Goal: Task Accomplishment & Management: Use online tool/utility

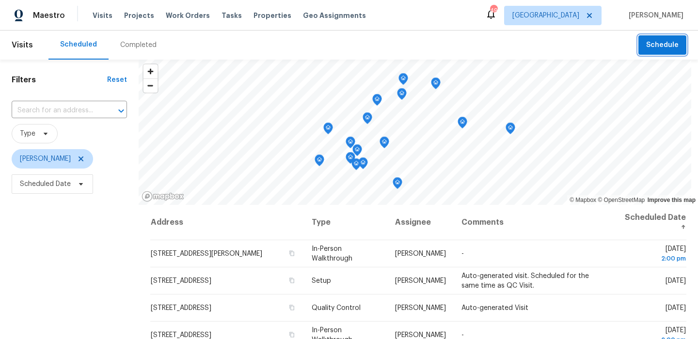
click at [678, 40] on span "Schedule" at bounding box center [662, 45] width 32 height 12
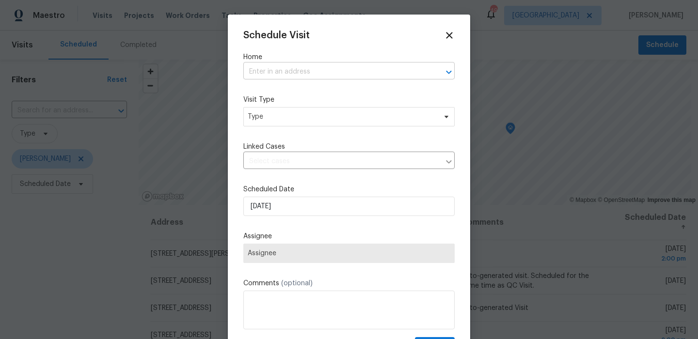
click at [368, 71] on input "text" at bounding box center [335, 71] width 184 height 15
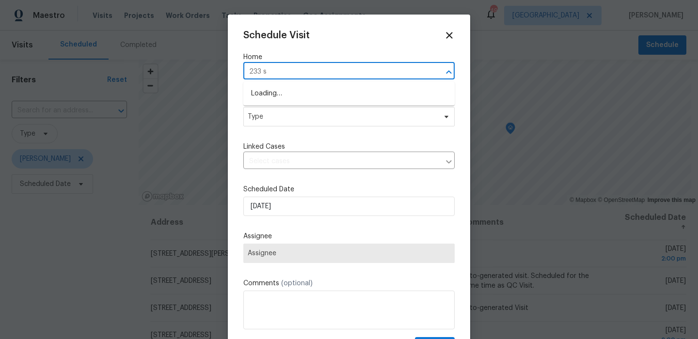
type input "233 st"
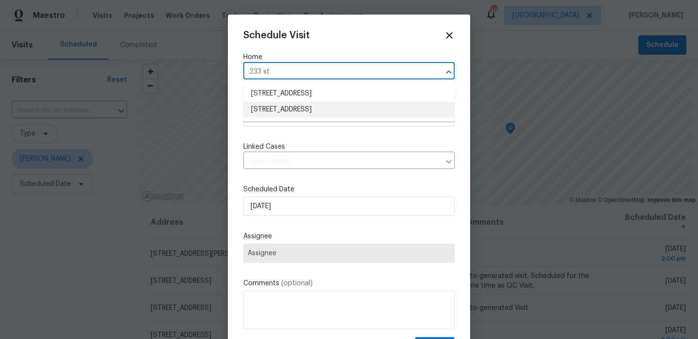
click at [329, 107] on li "233 Stonegate Way, Red Oak, TX 75154" at bounding box center [348, 110] width 211 height 16
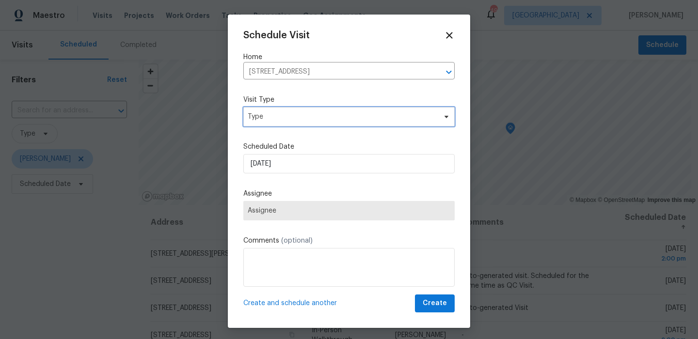
click at [313, 120] on span "Type" at bounding box center [342, 117] width 188 height 10
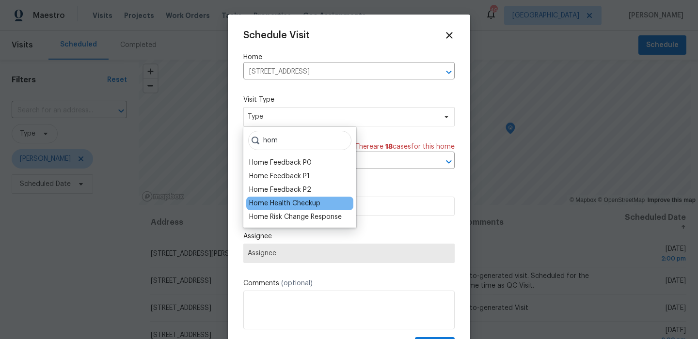
type input "hom"
click at [299, 204] on div "Home Health Checkup" at bounding box center [284, 204] width 71 height 10
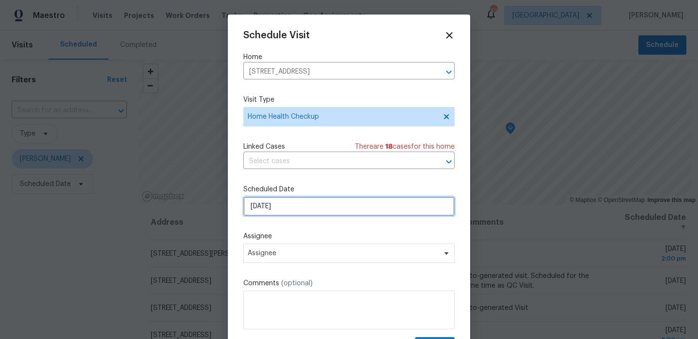
click at [314, 206] on input "8/12/2025" at bounding box center [348, 206] width 211 height 19
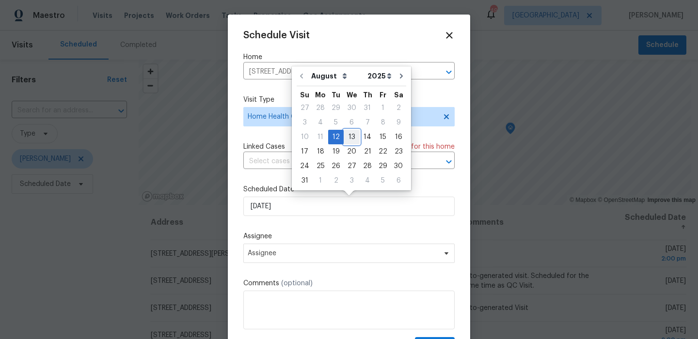
click at [347, 141] on div "13" at bounding box center [352, 137] width 16 height 14
type input "8/13/2025"
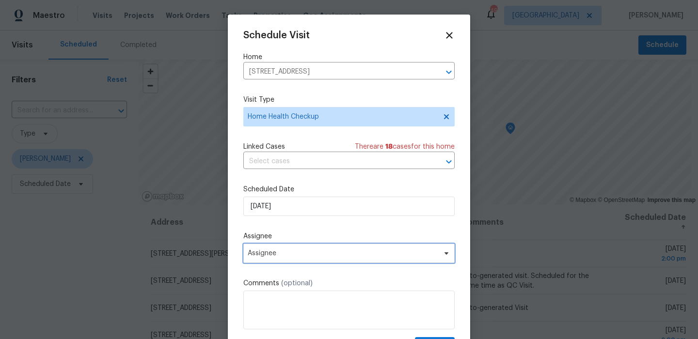
click at [324, 251] on span "Assignee" at bounding box center [343, 254] width 190 height 8
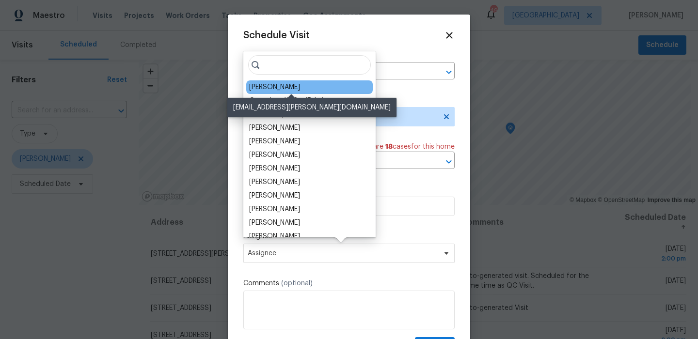
click at [300, 89] on div "[PERSON_NAME]" at bounding box center [274, 87] width 51 height 10
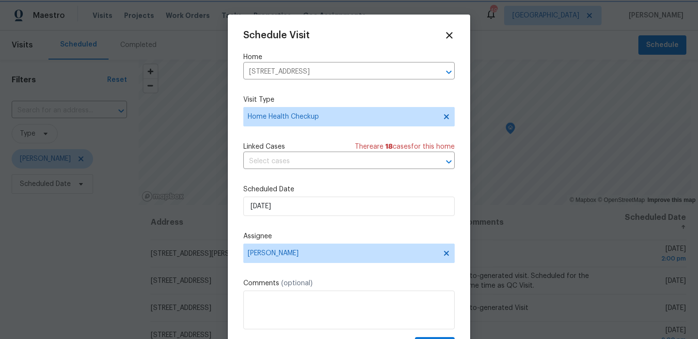
scroll to position [17, 0]
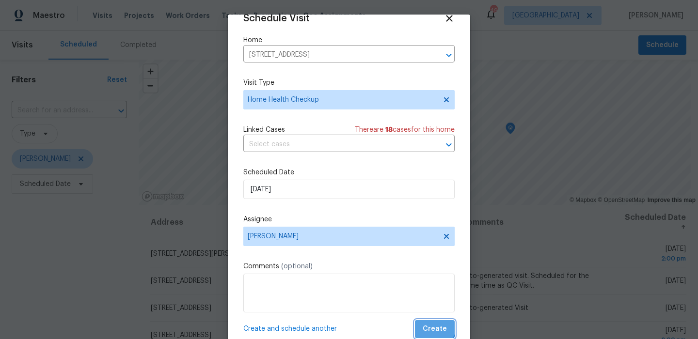
click at [428, 324] on span "Create" at bounding box center [435, 329] width 24 height 12
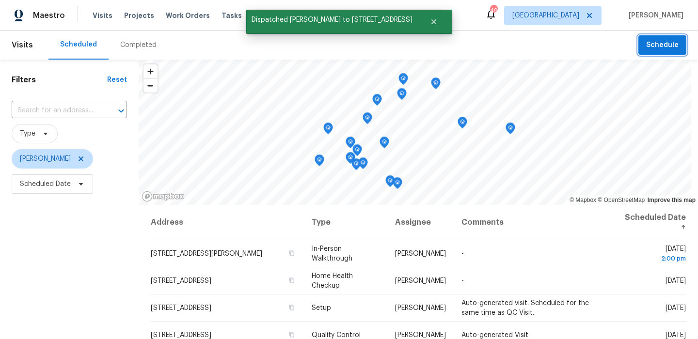
click at [659, 39] on span "Schedule" at bounding box center [662, 45] width 32 height 12
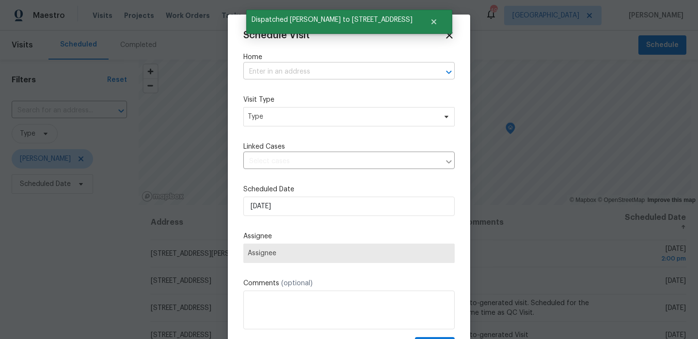
click at [336, 72] on input "text" at bounding box center [335, 71] width 184 height 15
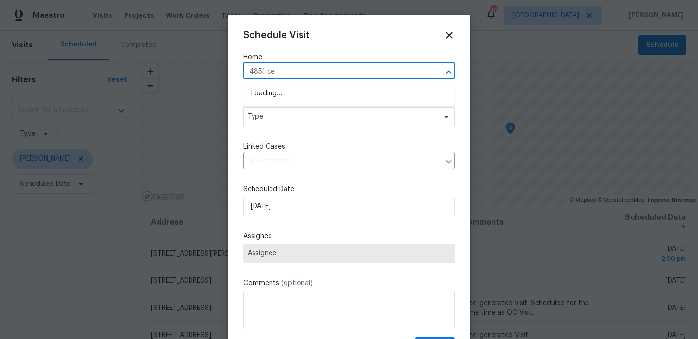
type input "4851 ced"
click at [308, 92] on li "4851 Cedar Springs Rd Apt 281, Dallas, TX 75219" at bounding box center [348, 94] width 211 height 16
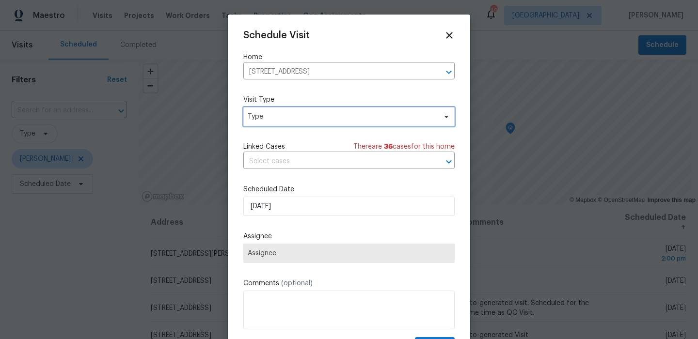
click at [295, 124] on span "Type" at bounding box center [348, 116] width 211 height 19
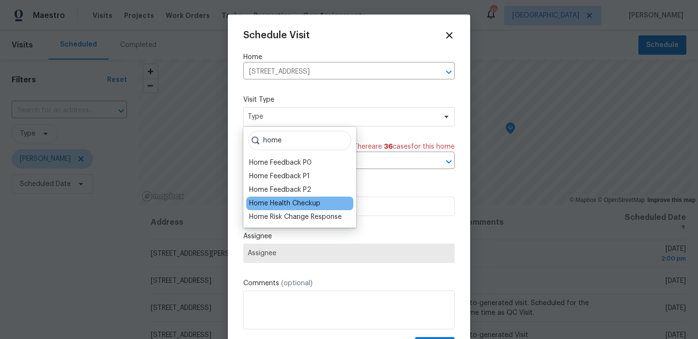
type input "home"
click at [292, 205] on div "Home Health Checkup" at bounding box center [284, 204] width 71 height 10
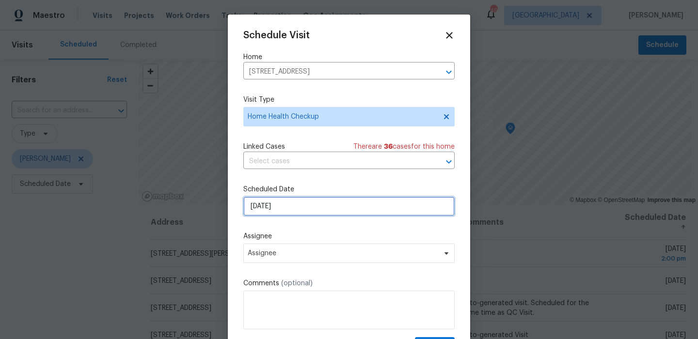
click at [303, 205] on input "8/12/2025" at bounding box center [348, 206] width 211 height 19
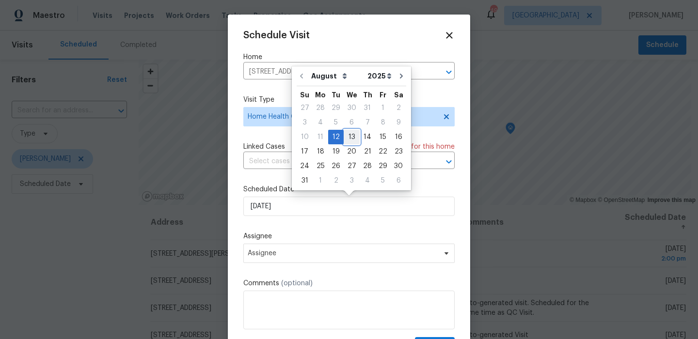
click at [347, 140] on div "13" at bounding box center [352, 137] width 16 height 14
type input "8/13/2025"
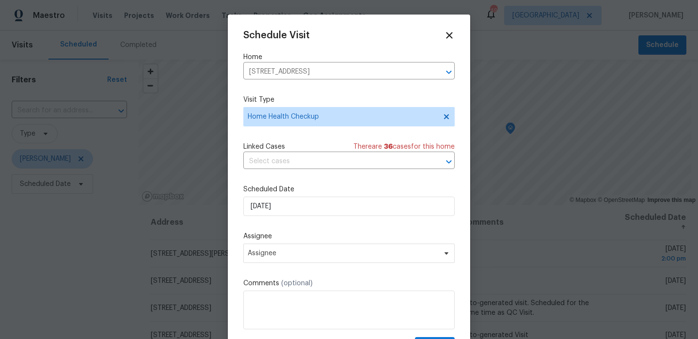
click at [305, 266] on div "Schedule Visit Home 4851 Cedar Springs Rd Apt 281, Dallas, TX 75219 ​ Visit Typ…" at bounding box center [348, 192] width 211 height 325
click at [305, 262] on span "Assignee" at bounding box center [348, 253] width 211 height 19
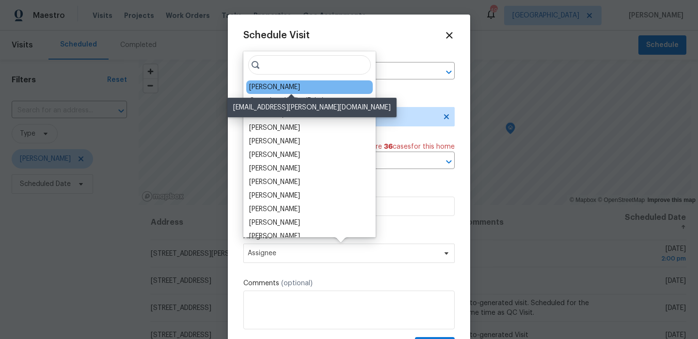
click at [300, 89] on div "[PERSON_NAME]" at bounding box center [274, 87] width 51 height 10
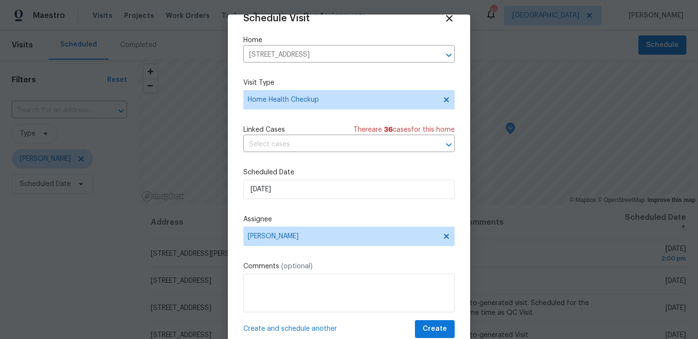
click at [416, 326] on div "Create and schedule another Create" at bounding box center [348, 329] width 211 height 18
click at [423, 328] on button "Create" at bounding box center [435, 329] width 40 height 18
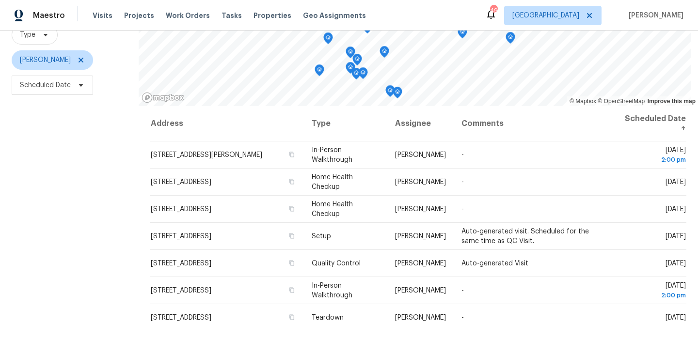
scroll to position [131, 0]
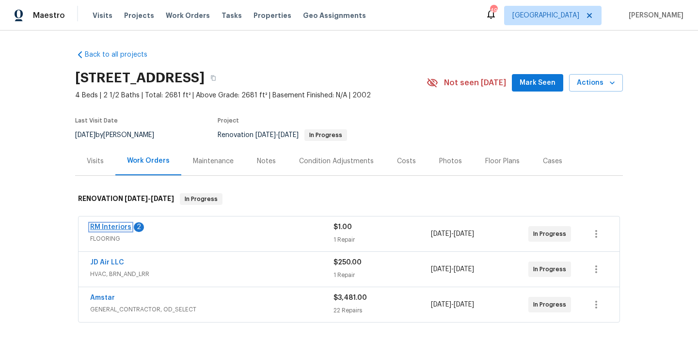
click at [111, 224] on link "RM Interiors" at bounding box center [110, 227] width 41 height 7
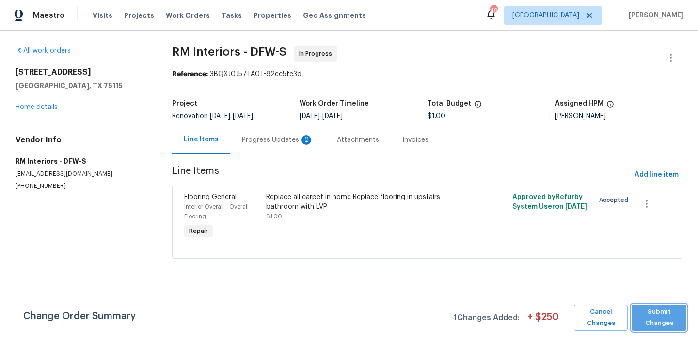
click at [653, 309] on span "Submit Changes" at bounding box center [658, 318] width 45 height 22
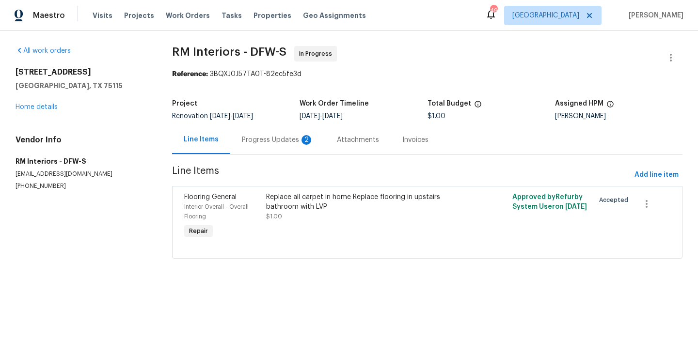
click at [285, 146] on div "Progress Updates 2" at bounding box center [277, 139] width 95 height 29
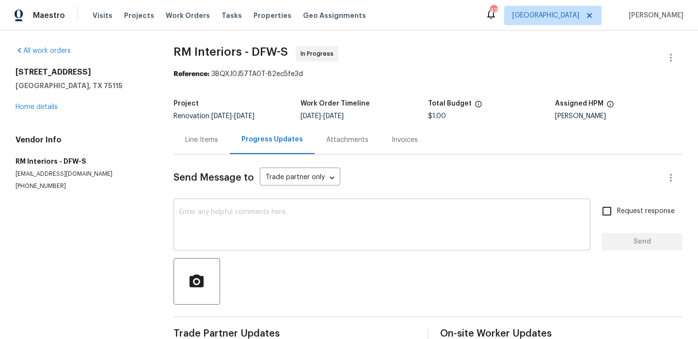
scroll to position [239, 0]
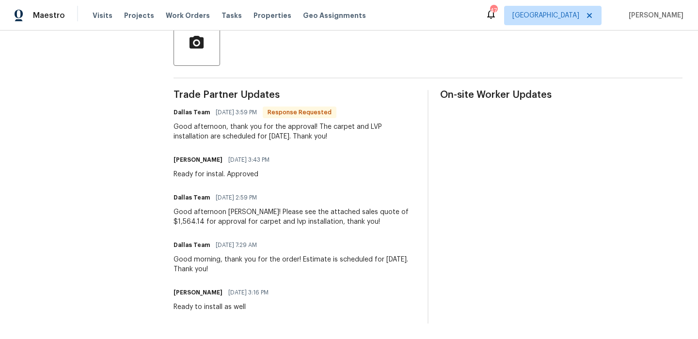
click at [247, 208] on div "Good afternoon Francisco! Please see the attached sales quote of $1,564.14 for …" at bounding box center [294, 216] width 242 height 19
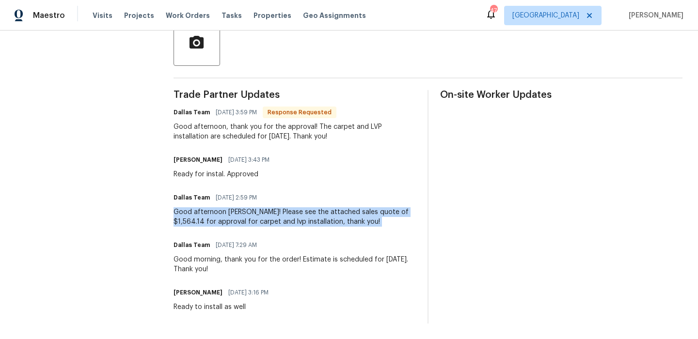
click at [247, 208] on div "Good afternoon Francisco! Please see the attached sales quote of $1,564.14 for …" at bounding box center [294, 216] width 242 height 19
copy div "Good afternoon Francisco! Please see the attached sales quote of $1,564.14 for …"
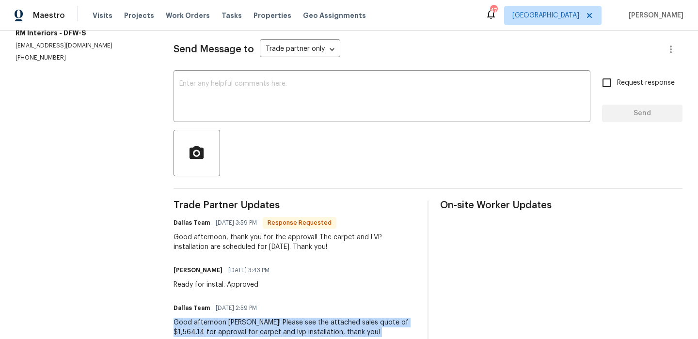
scroll to position [0, 0]
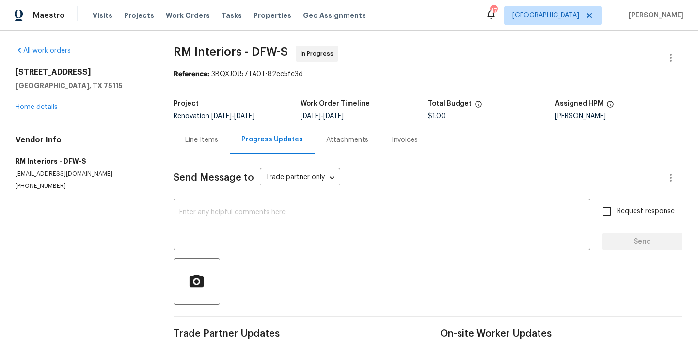
click at [213, 146] on div "Line Items" at bounding box center [201, 139] width 56 height 29
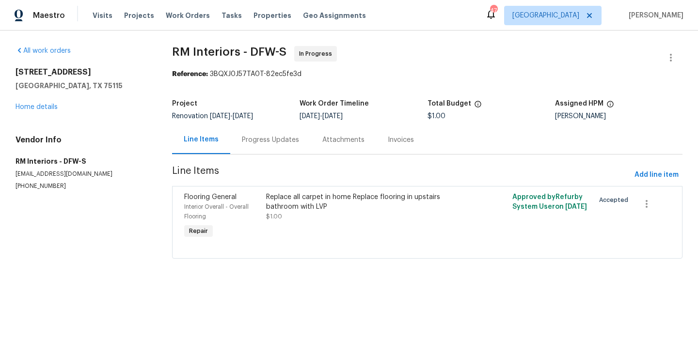
click at [296, 213] on div "Replace all carpet in home Replace flooring in upstairs bathroom with LVP $1.00" at bounding box center [365, 206] width 199 height 29
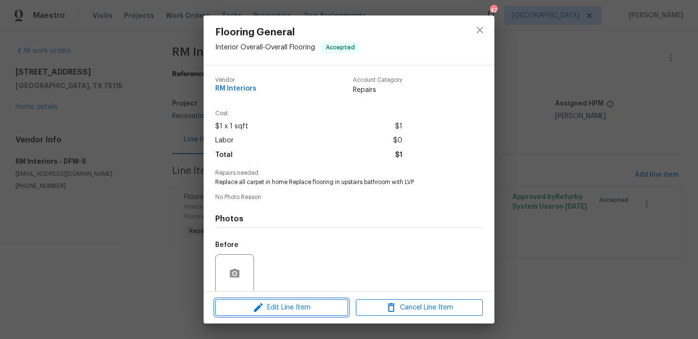
click at [309, 311] on span "Edit Line Item" at bounding box center [281, 308] width 127 height 12
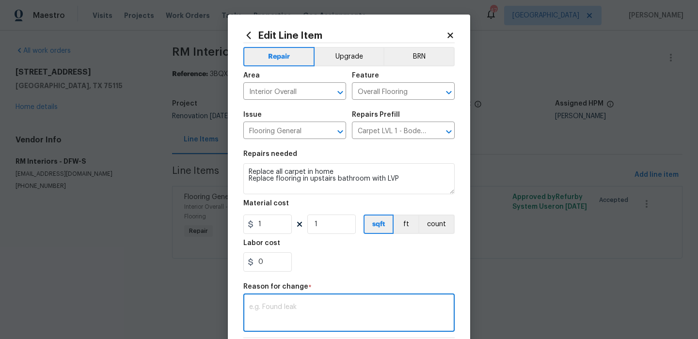
click at [312, 307] on textarea at bounding box center [349, 314] width 200 height 20
paste textarea "Good afternoon Francisco! Please see the attached sales quote of $1,564.14 for …"
type textarea "Good afternoon Francisco! Please see the attached sales quote of $1,564.14 for …"
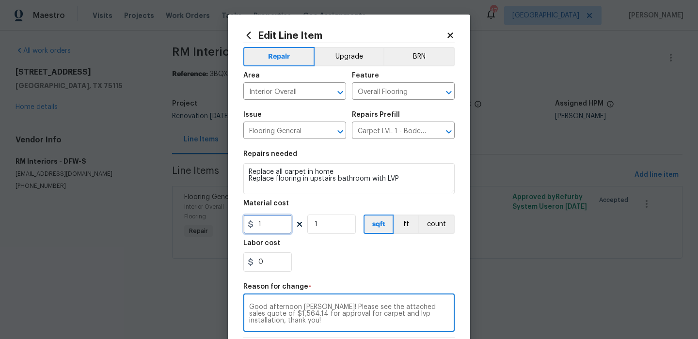
click at [287, 215] on input "1" at bounding box center [267, 224] width 48 height 19
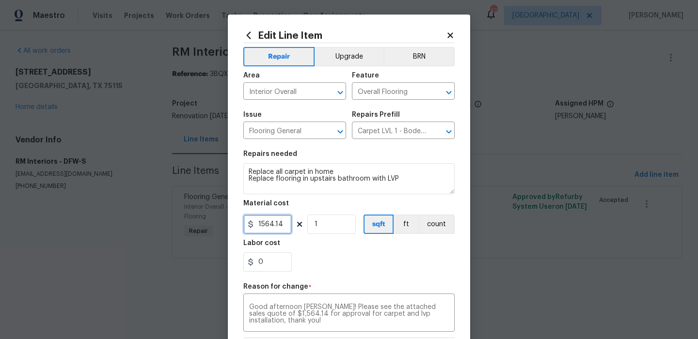
scroll to position [139, 0]
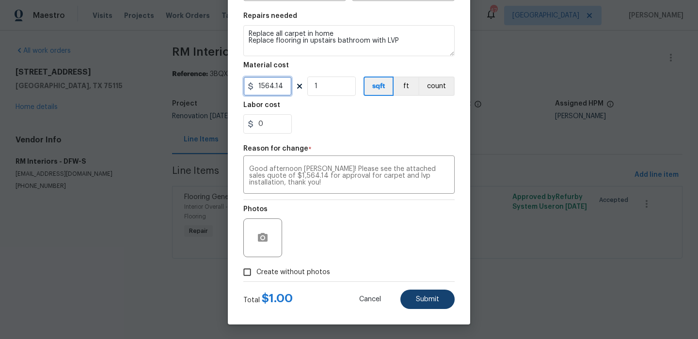
type input "1564.14"
click at [427, 302] on span "Submit" at bounding box center [427, 299] width 23 height 7
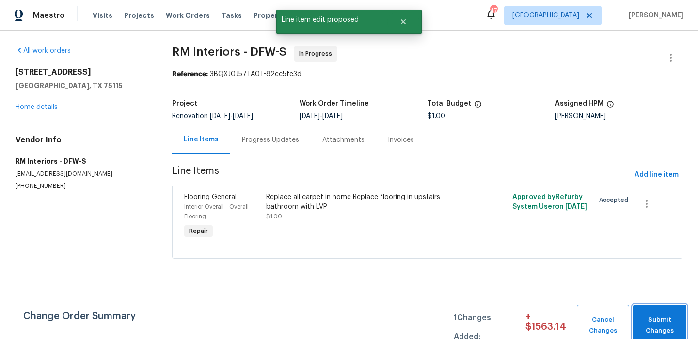
scroll to position [0, 0]
click at [660, 316] on span "Submit Changes" at bounding box center [660, 325] width 44 height 22
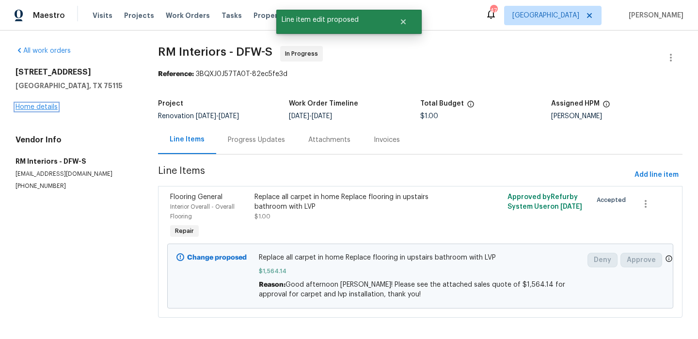
click at [48, 108] on link "Home details" at bounding box center [37, 107] width 42 height 7
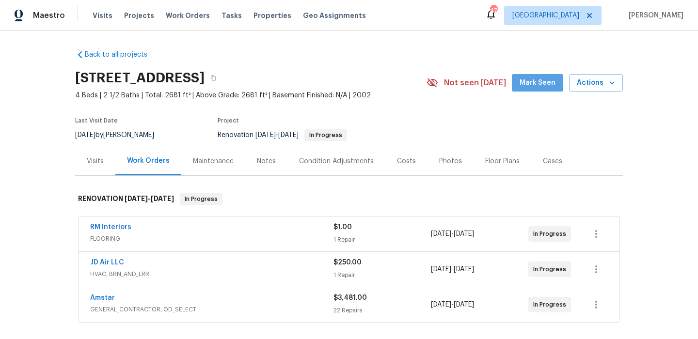
click at [543, 81] on span "Mark Seen" at bounding box center [537, 83] width 36 height 12
click at [289, 160] on div "Condition Adjustments" at bounding box center [336, 161] width 98 height 29
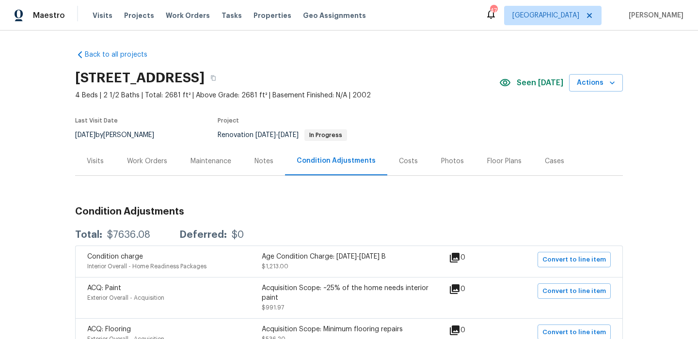
click at [269, 149] on div "Notes" at bounding box center [264, 161] width 42 height 29
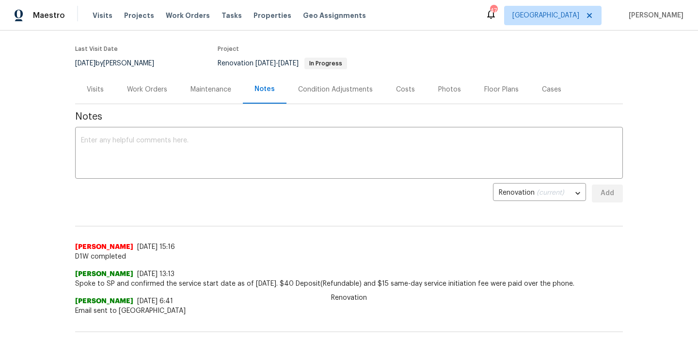
scroll to position [155, 0]
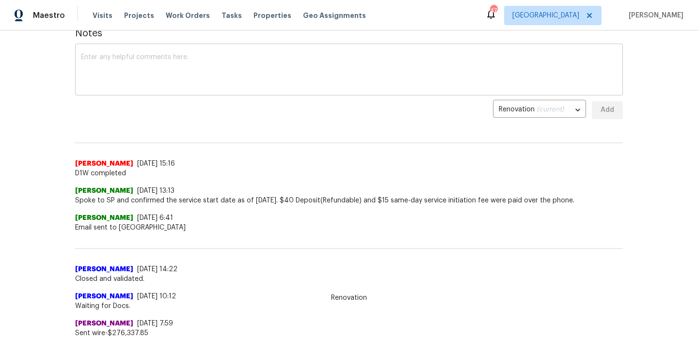
click at [281, 74] on textarea at bounding box center [349, 71] width 536 height 34
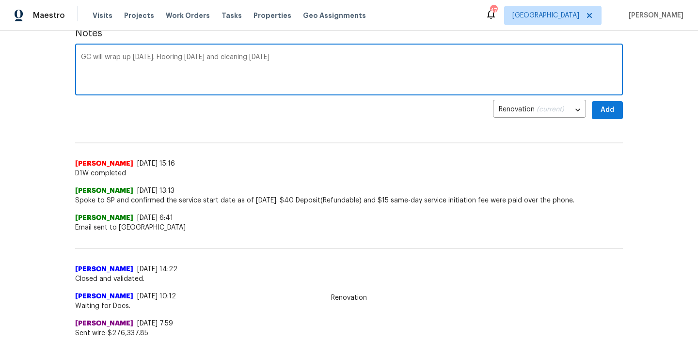
type textarea "GC will wrap up tomorrow. Flooring Thursday and cleaning Friday"
click at [601, 107] on span "Add" at bounding box center [607, 110] width 16 height 12
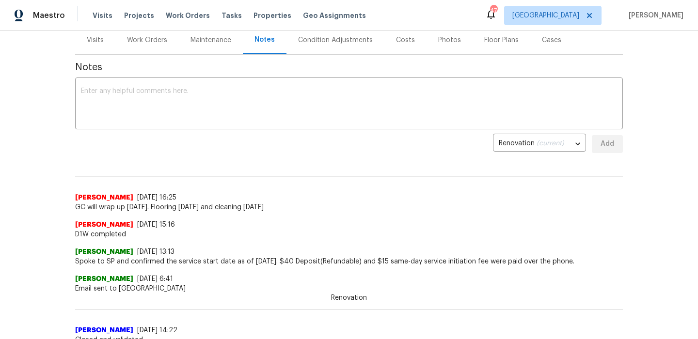
scroll to position [117, 0]
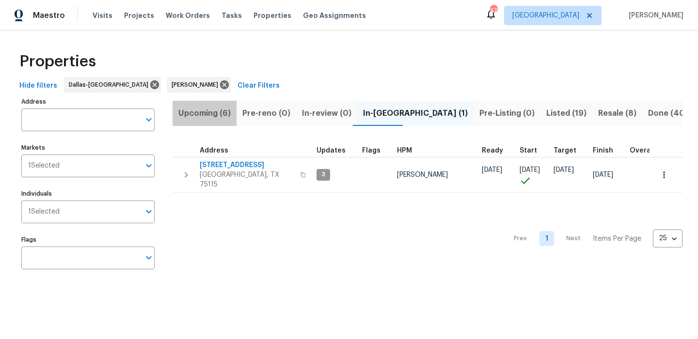
click at [220, 113] on span "Upcoming (6)" at bounding box center [204, 114] width 52 height 14
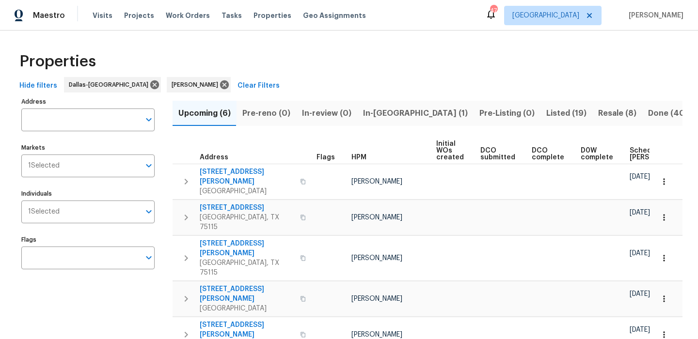
click at [630, 150] on span "Scheduled COE" at bounding box center [656, 154] width 55 height 14
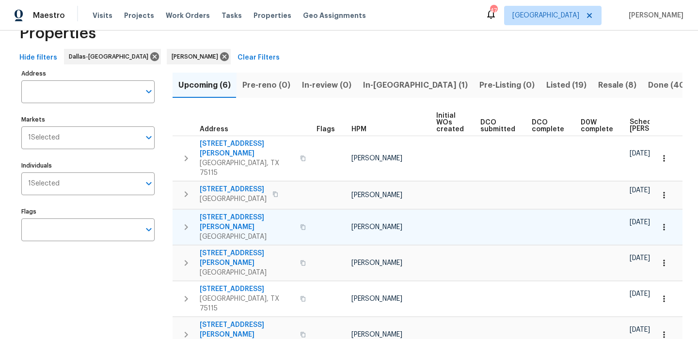
scroll to position [31, 0]
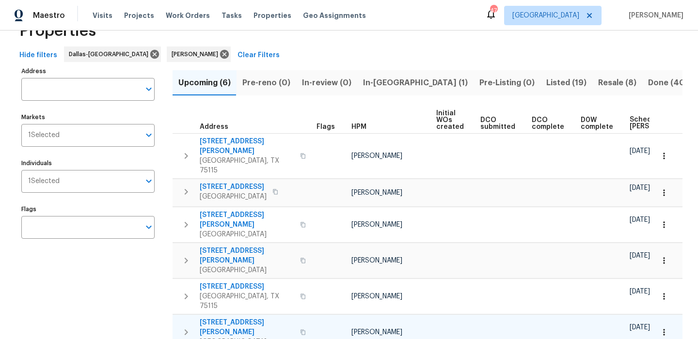
click at [249, 318] on span "4346 Hamilton Ave" at bounding box center [247, 327] width 94 height 19
click at [389, 85] on span "In-reno (1)" at bounding box center [415, 83] width 105 height 14
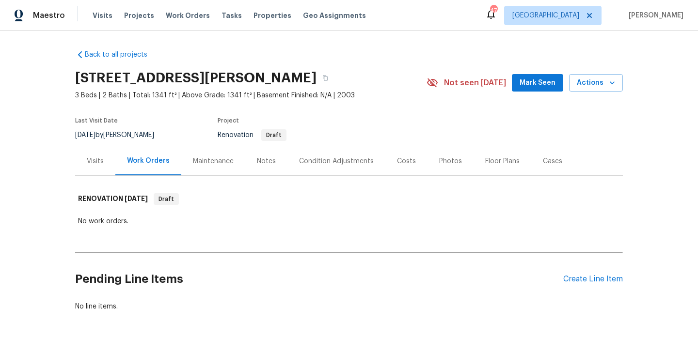
click at [327, 160] on div "Condition Adjustments" at bounding box center [336, 162] width 75 height 10
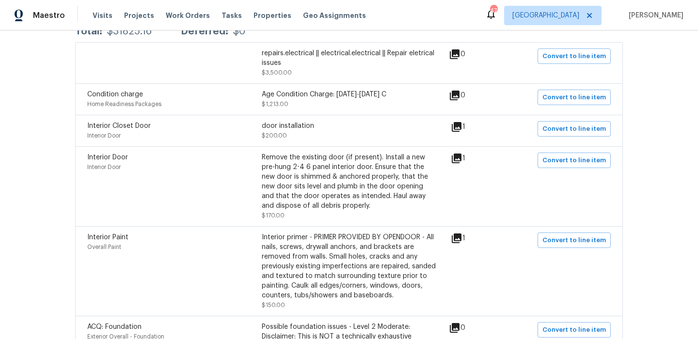
scroll to position [207, 0]
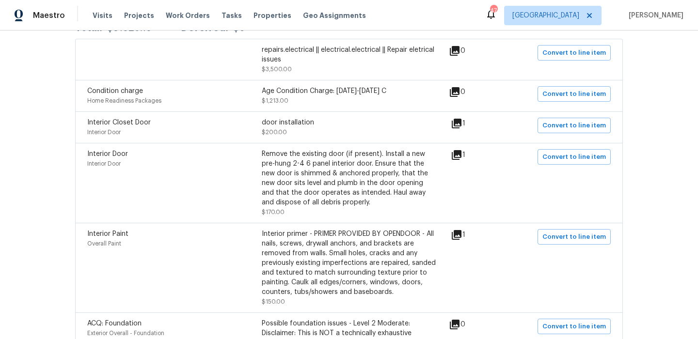
click at [461, 128] on icon at bounding box center [457, 124] width 10 height 10
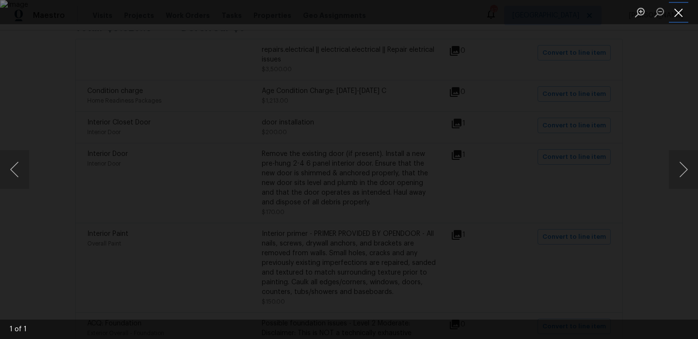
click at [685, 18] on button "Close lightbox" at bounding box center [678, 12] width 19 height 17
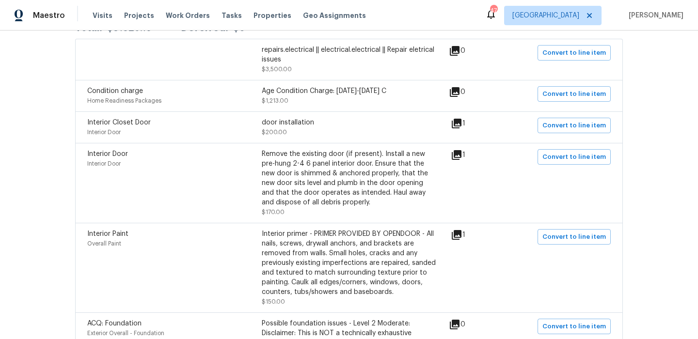
click at [455, 151] on icon at bounding box center [457, 155] width 12 height 12
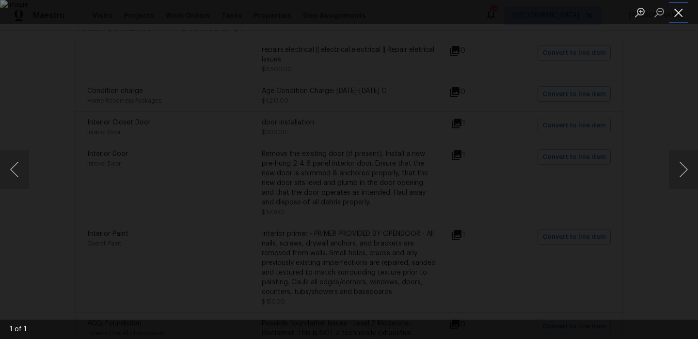
click at [680, 19] on button "Close lightbox" at bounding box center [678, 12] width 19 height 17
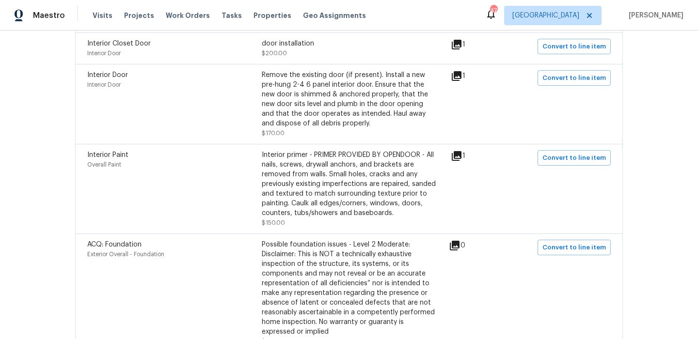
scroll to position [287, 0]
click at [461, 156] on icon at bounding box center [457, 155] width 10 height 10
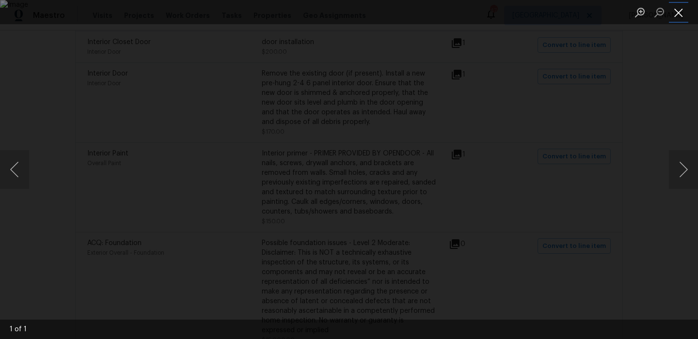
click at [683, 11] on button "Close lightbox" at bounding box center [678, 12] width 19 height 17
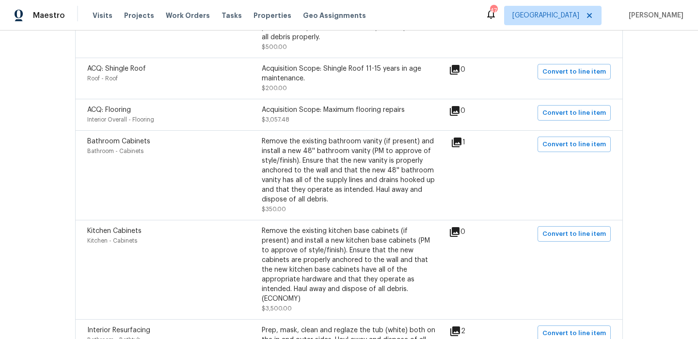
scroll to position [694, 0]
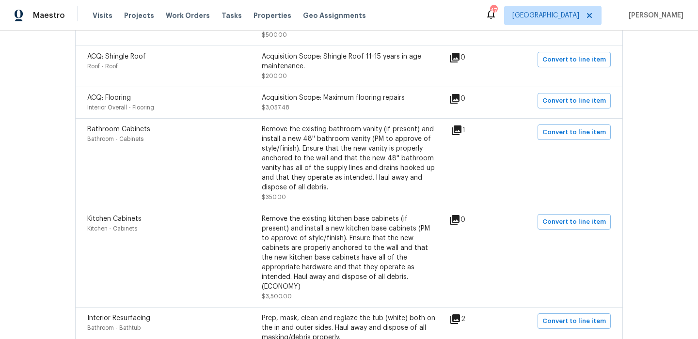
click at [462, 134] on icon at bounding box center [457, 131] width 12 height 12
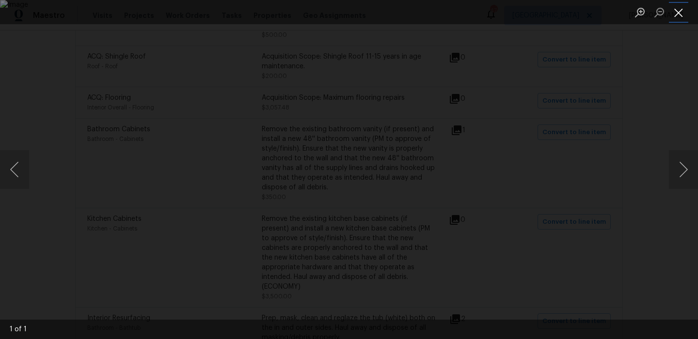
click at [678, 15] on button "Close lightbox" at bounding box center [678, 12] width 19 height 17
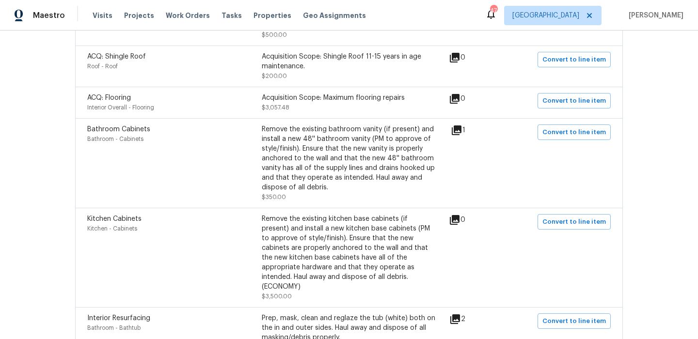
scroll to position [763, 0]
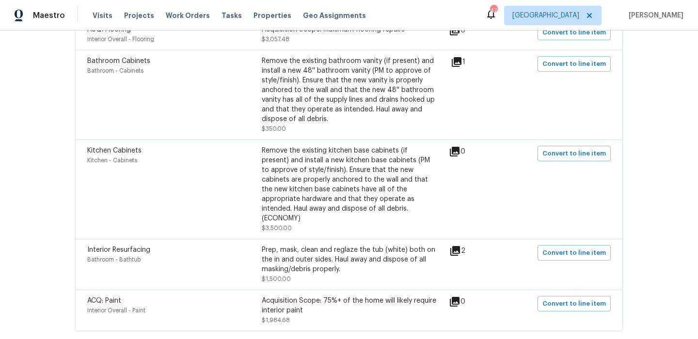
click at [461, 246] on icon at bounding box center [455, 251] width 12 height 12
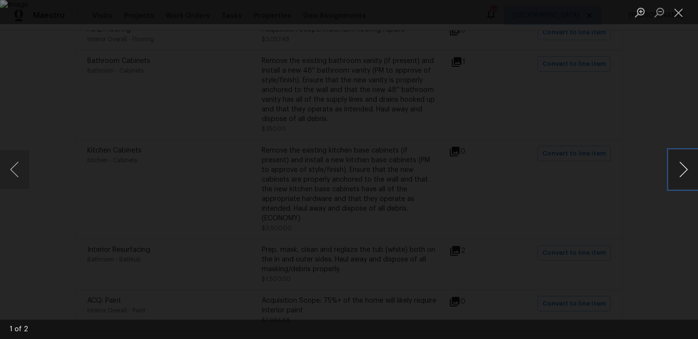
click at [684, 172] on button "Next image" at bounding box center [683, 169] width 29 height 39
click at [682, 16] on button "Close lightbox" at bounding box center [678, 12] width 19 height 17
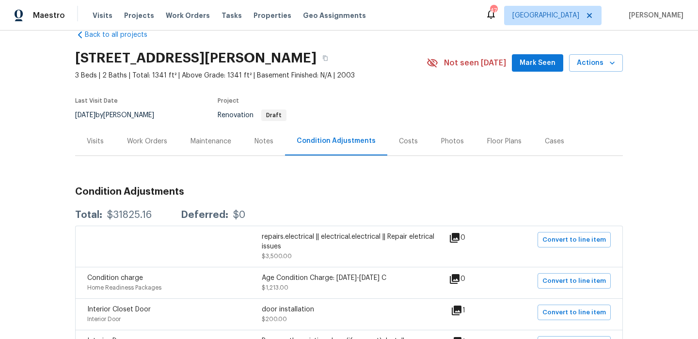
scroll to position [0, 0]
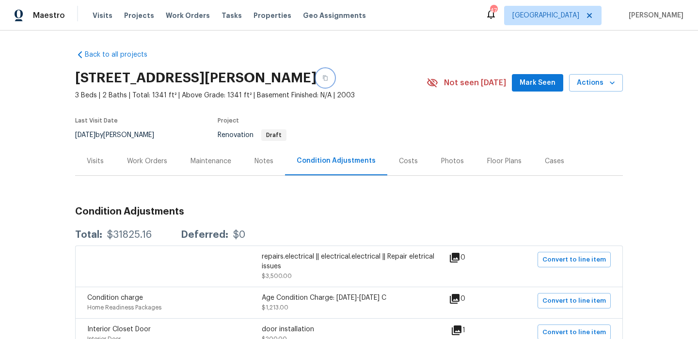
click at [326, 75] on button "button" at bounding box center [324, 77] width 17 height 17
